Goal: Information Seeking & Learning: Learn about a topic

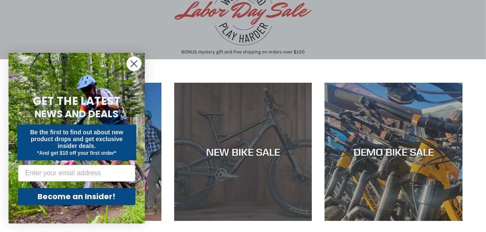
scroll to position [128, 0]
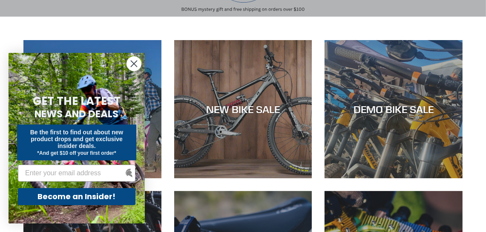
click at [132, 64] on circle "Close dialog" at bounding box center [134, 64] width 14 height 14
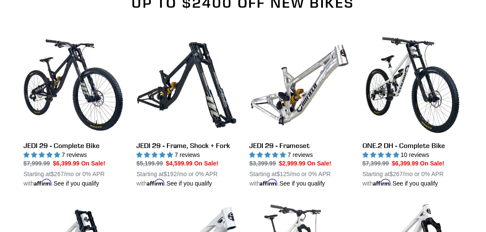
scroll to position [596, 0]
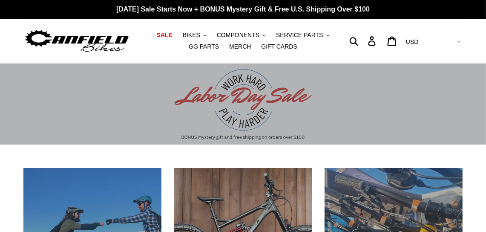
click at [369, 41] on div "Submit Search Log in Cart 0 items Currency AED AFN ALL AMD ANG AUD AWG AZN BAM …" at bounding box center [407, 41] width 110 height 18
click at [362, 40] on button "Search" at bounding box center [354, 41] width 16 height 11
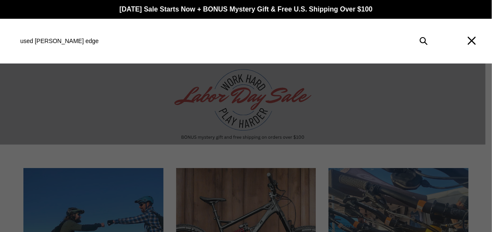
type input "used canfield edge"
click at [415, 31] on button "Submit" at bounding box center [424, 40] width 18 height 19
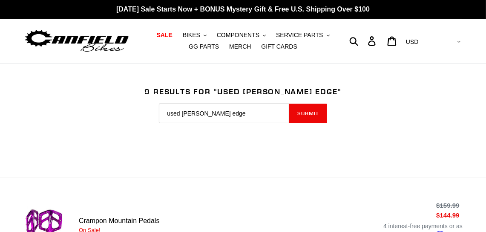
scroll to position [42, 0]
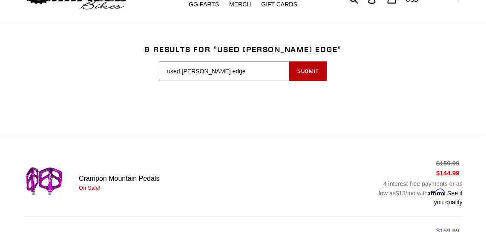
click at [309, 72] on button "Submit" at bounding box center [308, 71] width 38 height 20
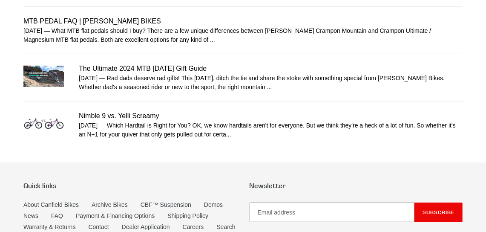
scroll to position [553, 0]
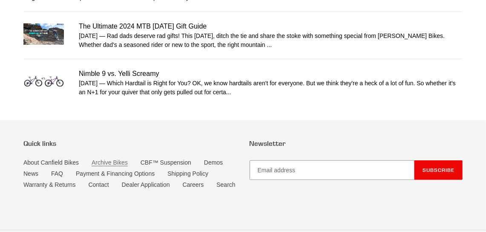
click at [103, 159] on link "Archive Bikes" at bounding box center [110, 162] width 36 height 7
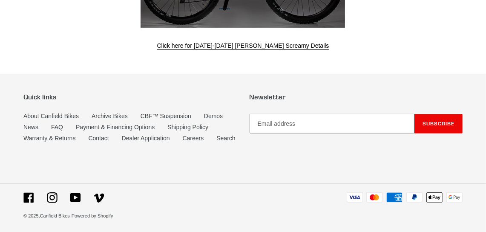
scroll to position [3179, 0]
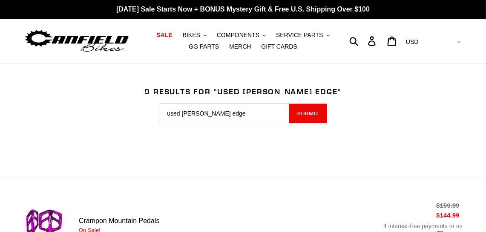
click at [179, 112] on input "used canfield edge" at bounding box center [224, 113] width 130 height 20
type input "canfield edge"
click at [306, 110] on button "Submit" at bounding box center [308, 113] width 38 height 20
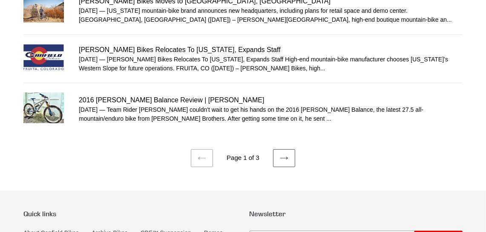
scroll to position [638, 0]
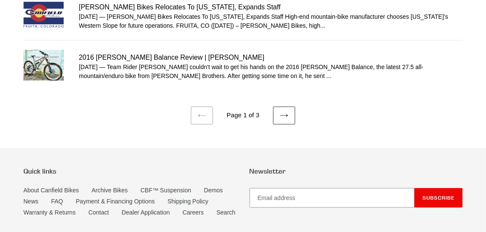
click at [286, 111] on icon at bounding box center [284, 115] width 9 height 9
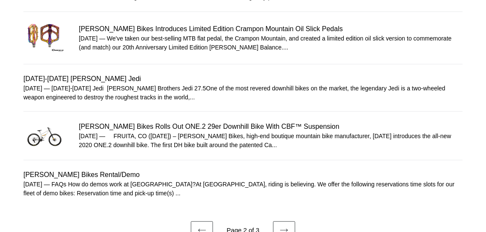
scroll to position [511, 0]
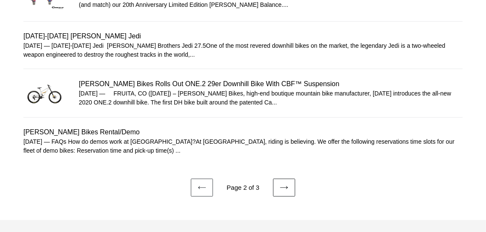
click at [284, 184] on icon at bounding box center [284, 187] width 9 height 9
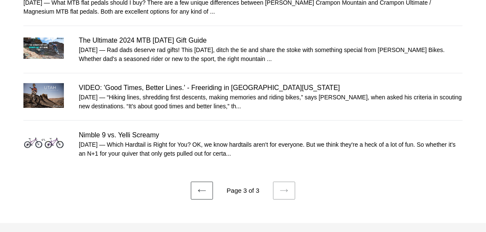
scroll to position [255, 0]
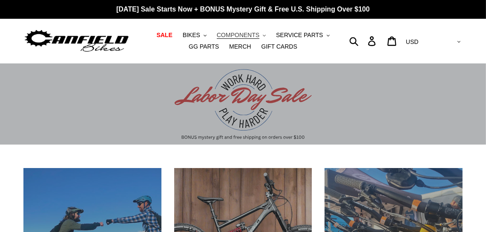
click at [217, 35] on span "COMPONENTS" at bounding box center [238, 34] width 43 height 7
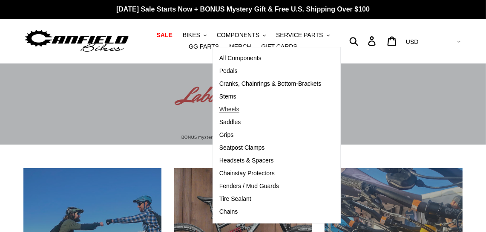
click at [219, 109] on span "Wheels" at bounding box center [229, 109] width 20 height 7
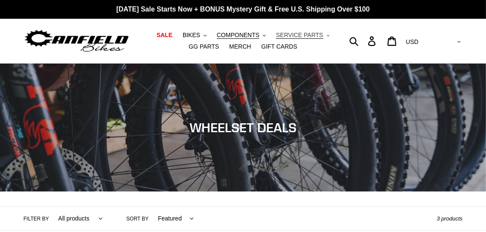
click at [287, 36] on span "SERVICE PARTS" at bounding box center [299, 34] width 47 height 7
click at [219, 43] on span "GG PARTS" at bounding box center [204, 46] width 30 height 7
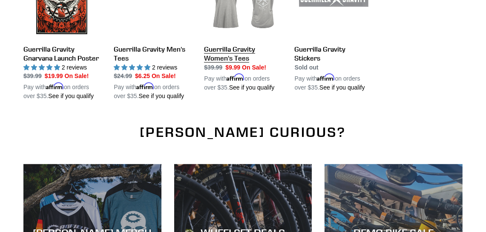
scroll to position [1064, 0]
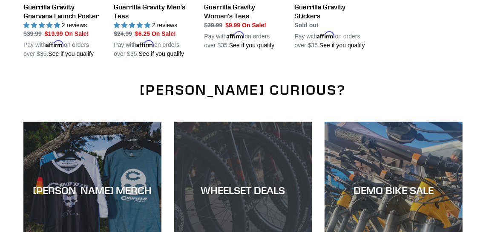
click at [236, 189] on div "WHEELSET DEALS" at bounding box center [243, 190] width 138 height 12
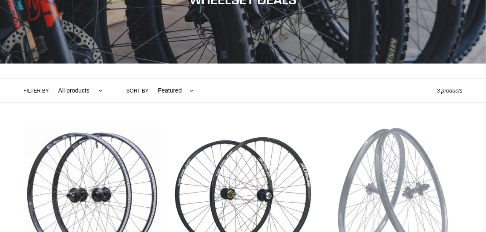
scroll to position [85, 0]
